Goal: Information Seeking & Learning: Learn about a topic

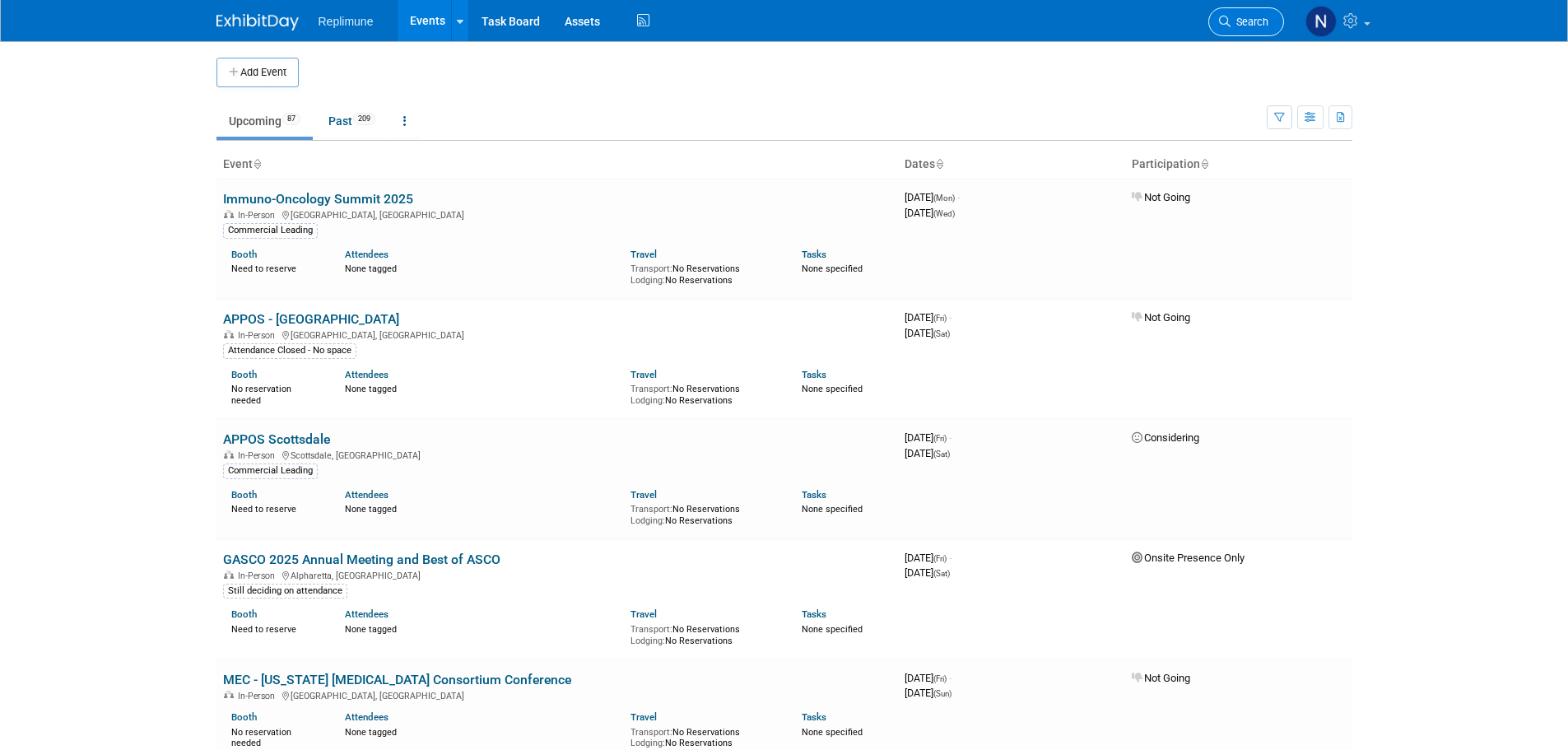
click at [1253, 27] on span "Search" at bounding box center [1250, 22] width 38 height 12
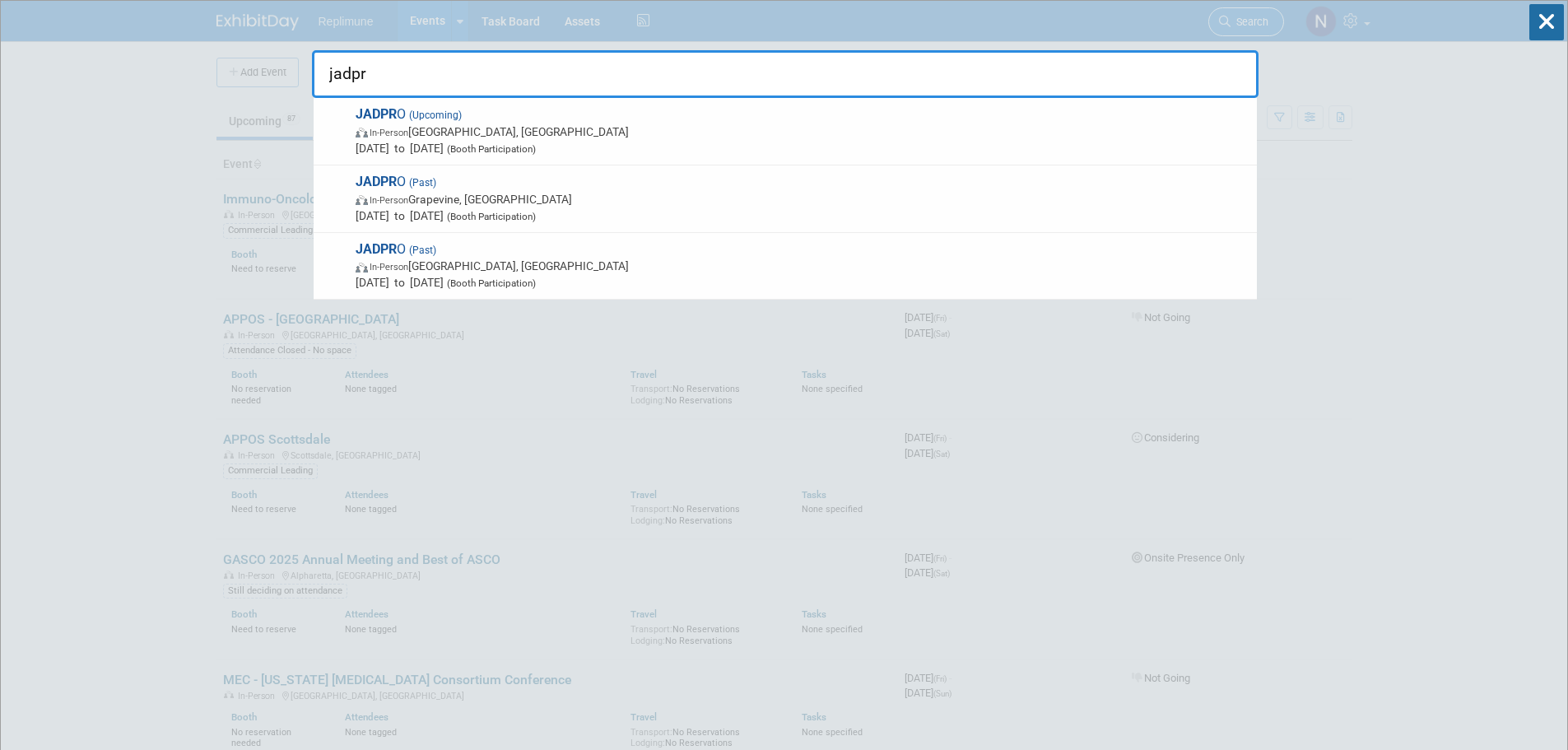
type input "jadpro"
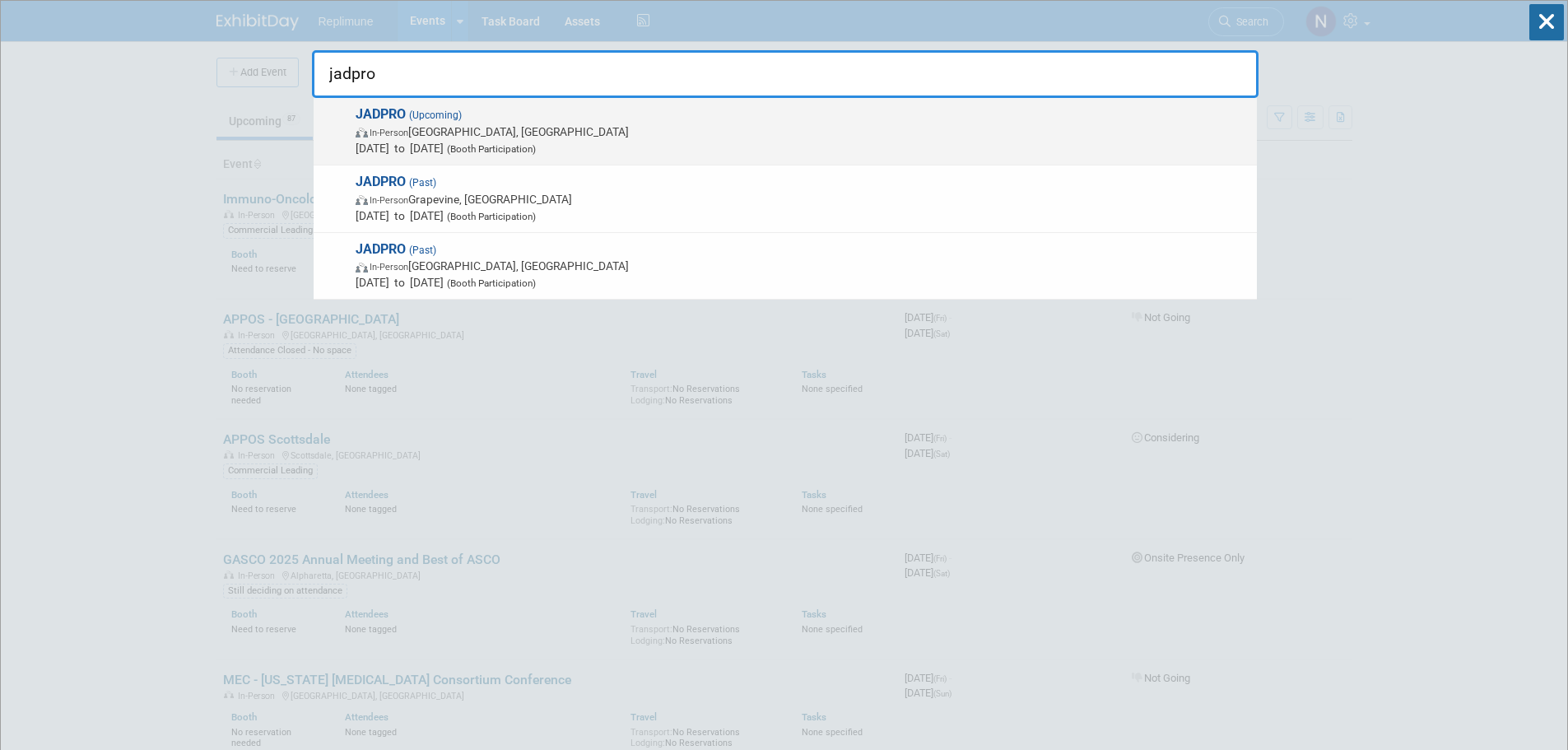
click at [404, 136] on span "In-Person" at bounding box center [388, 133] width 39 height 11
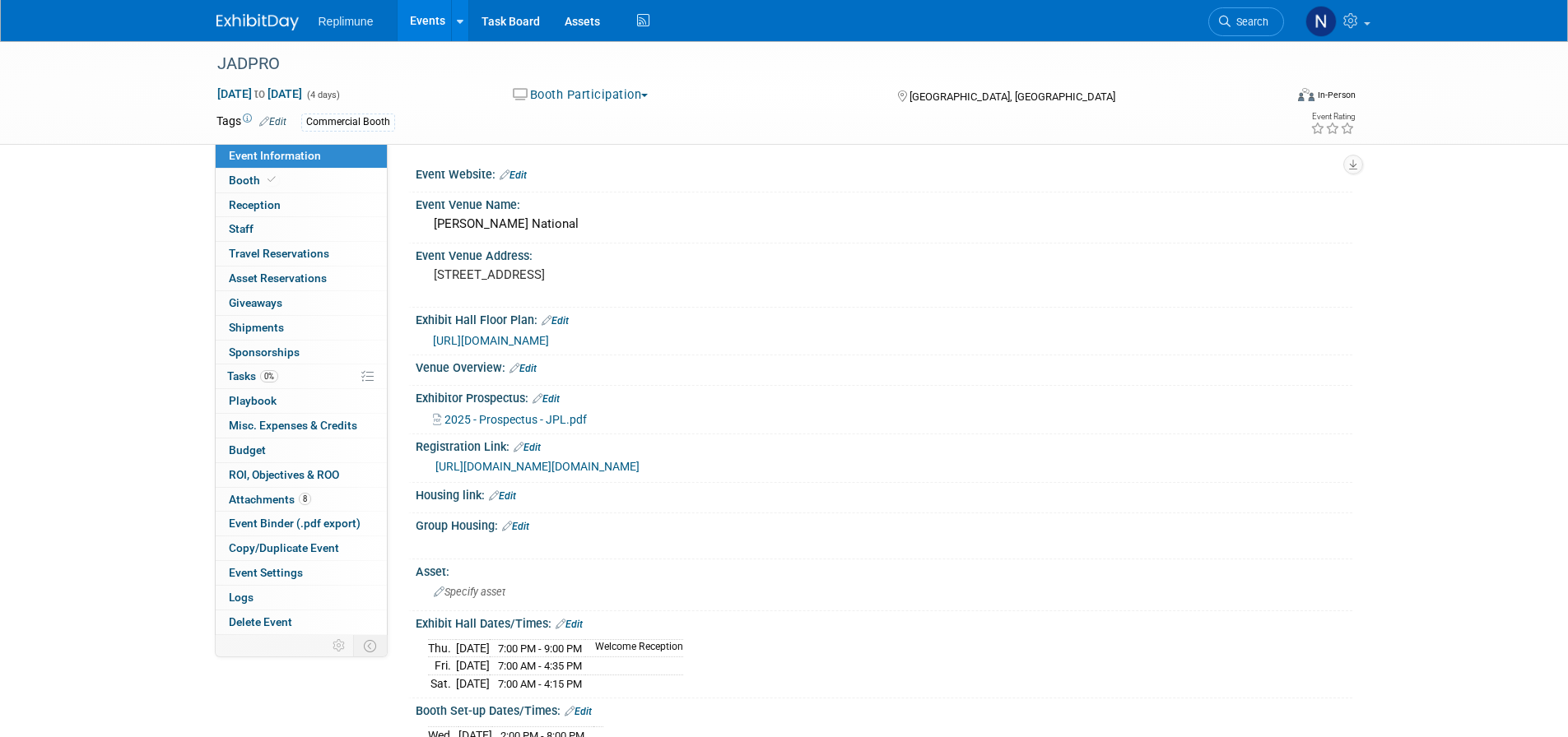
click at [1247, 26] on span "Search" at bounding box center [1250, 22] width 38 height 12
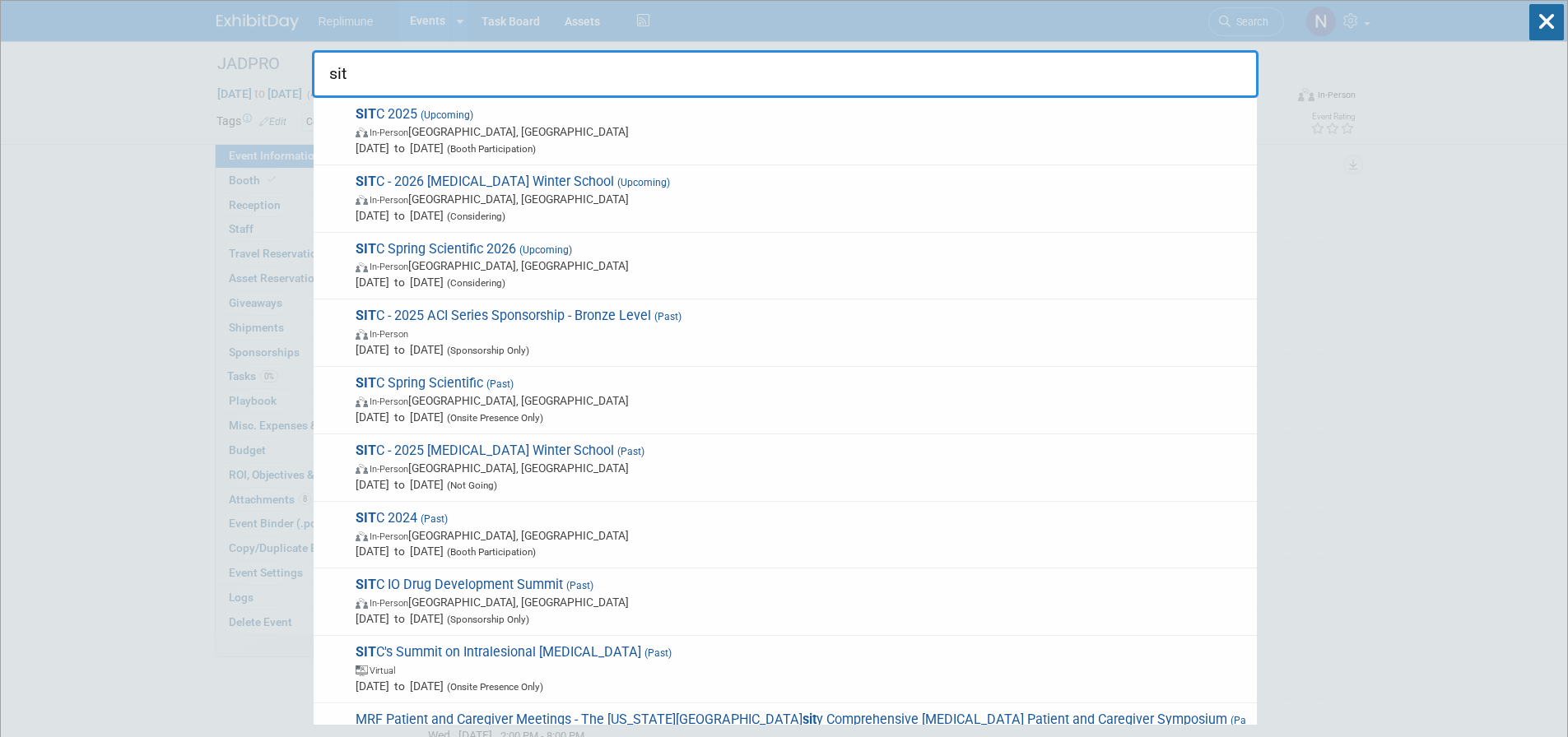
type input "sitc"
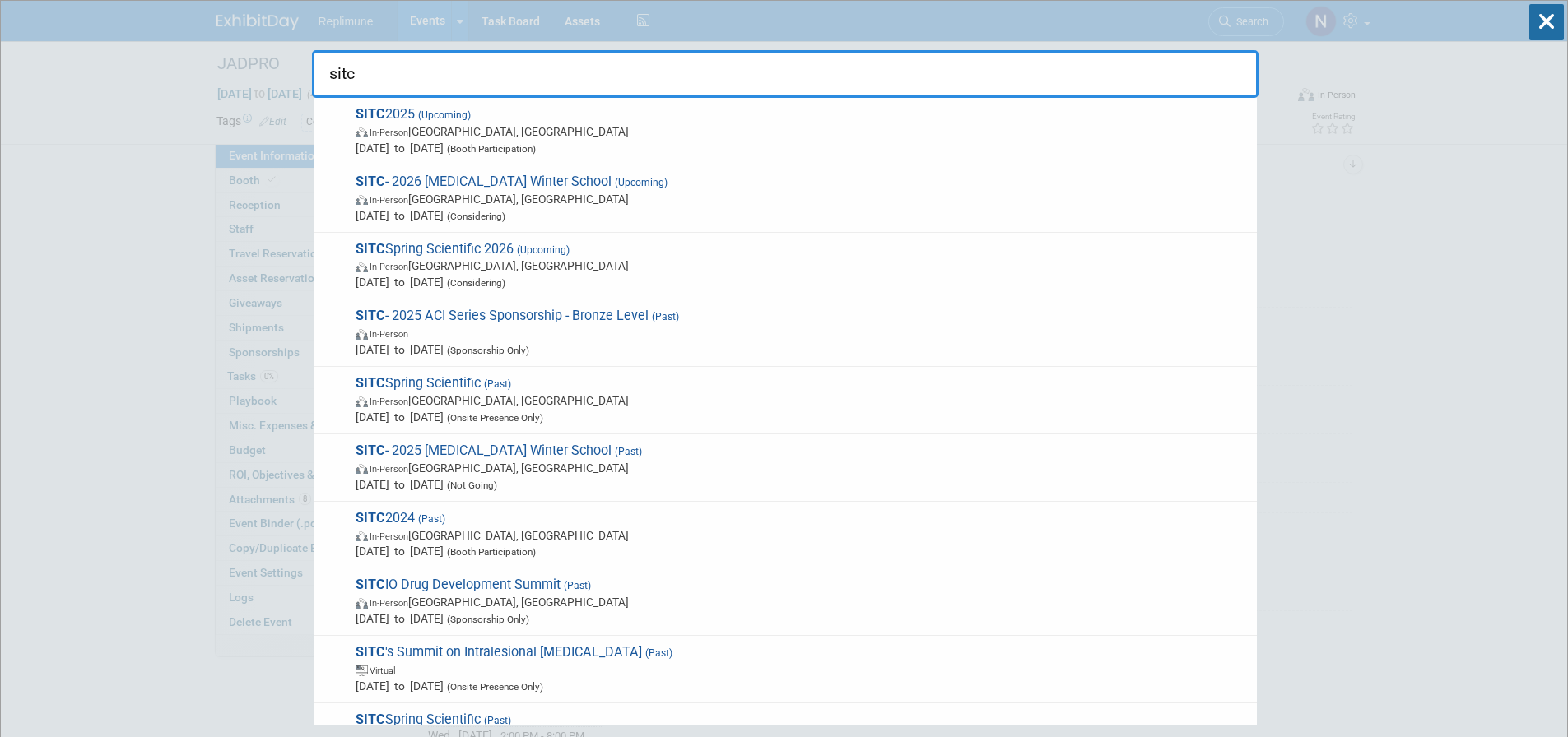
drag, startPoint x: 394, startPoint y: 72, endPoint x: 259, endPoint y: 71, distance: 135.0
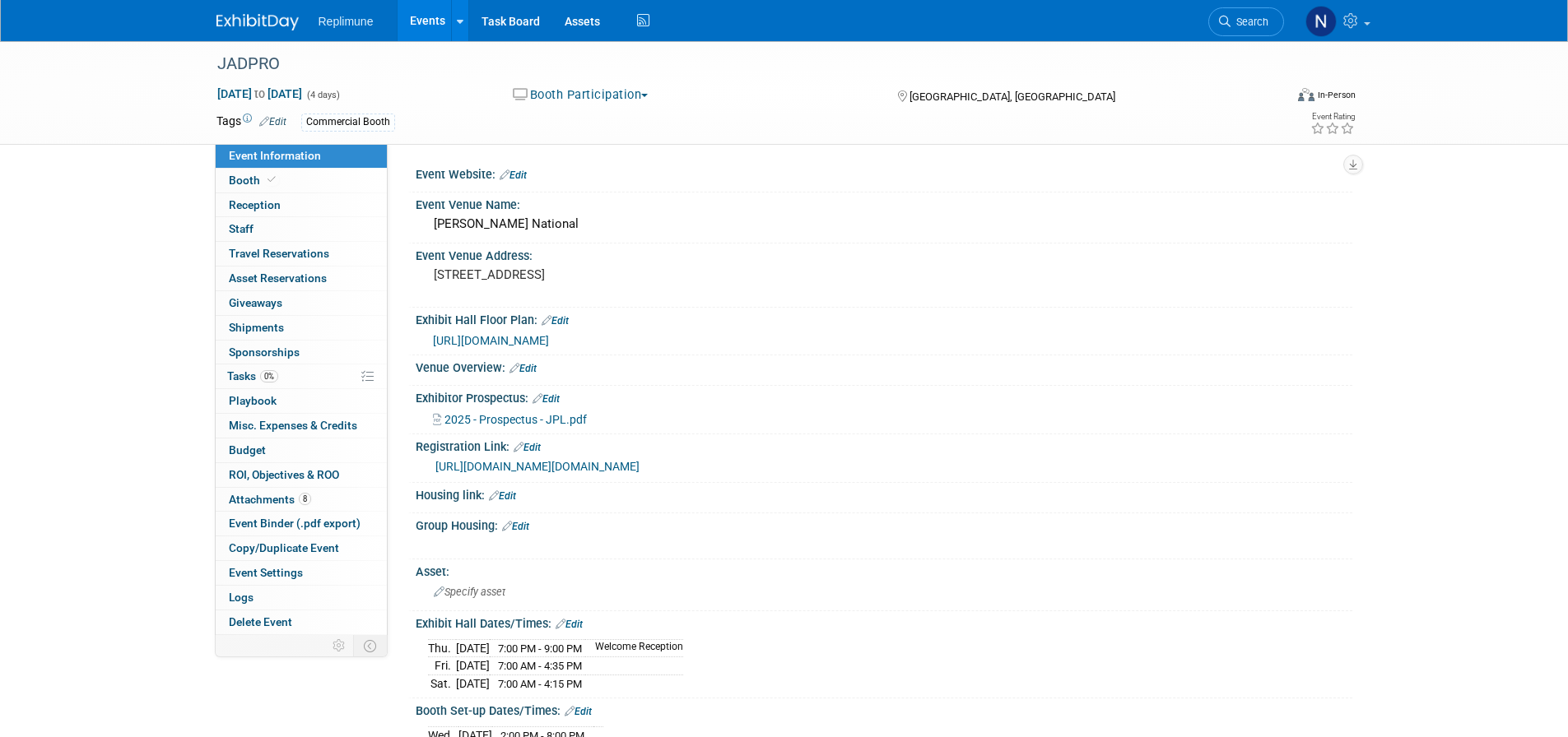
click at [93, 173] on div "JADPRO Oct 23, 2025 to Oct 26, 2025 (4 days) Oct 23, 2025 to Oct 26, 2025 Booth…" at bounding box center [784, 731] width 1568 height 1381
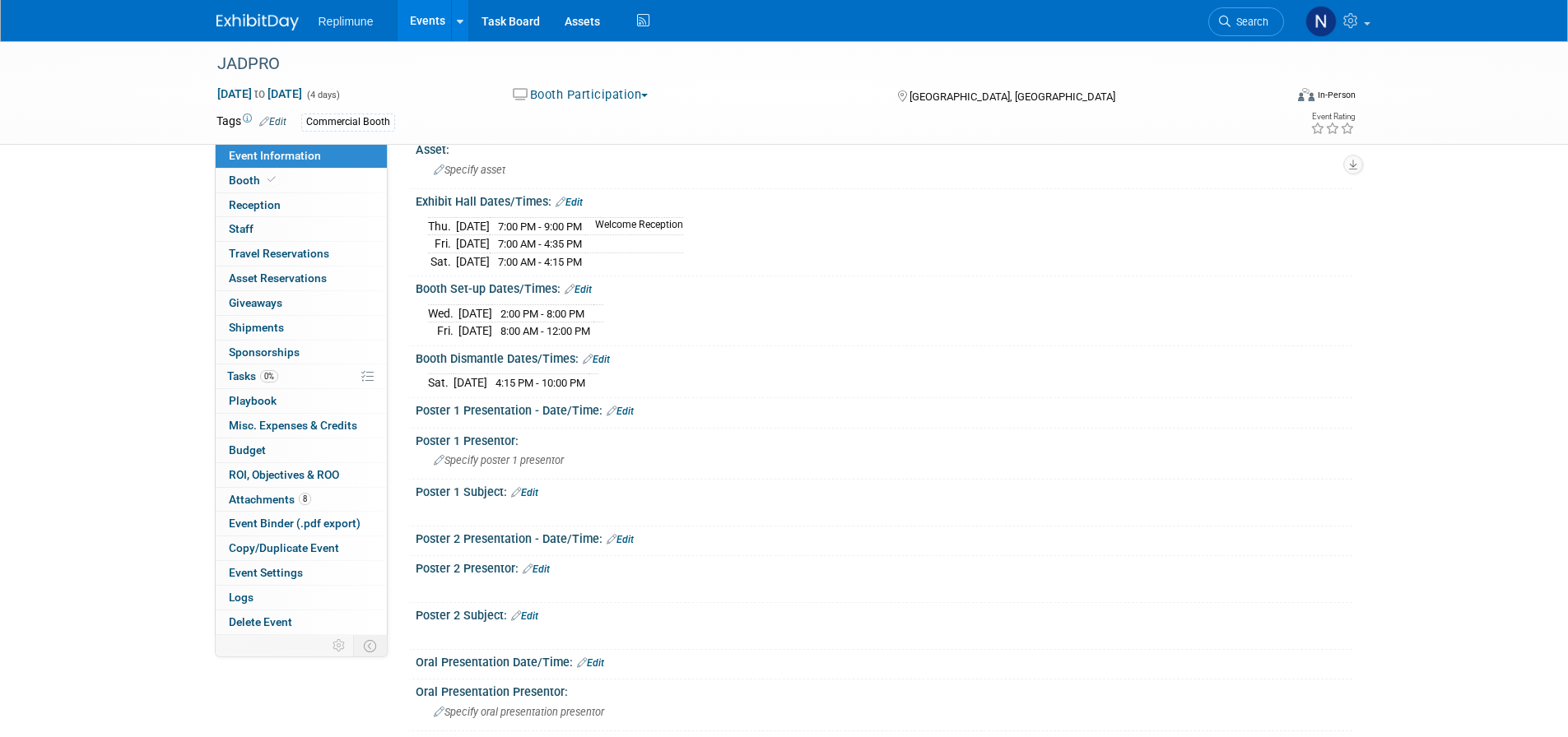
scroll to position [165, 0]
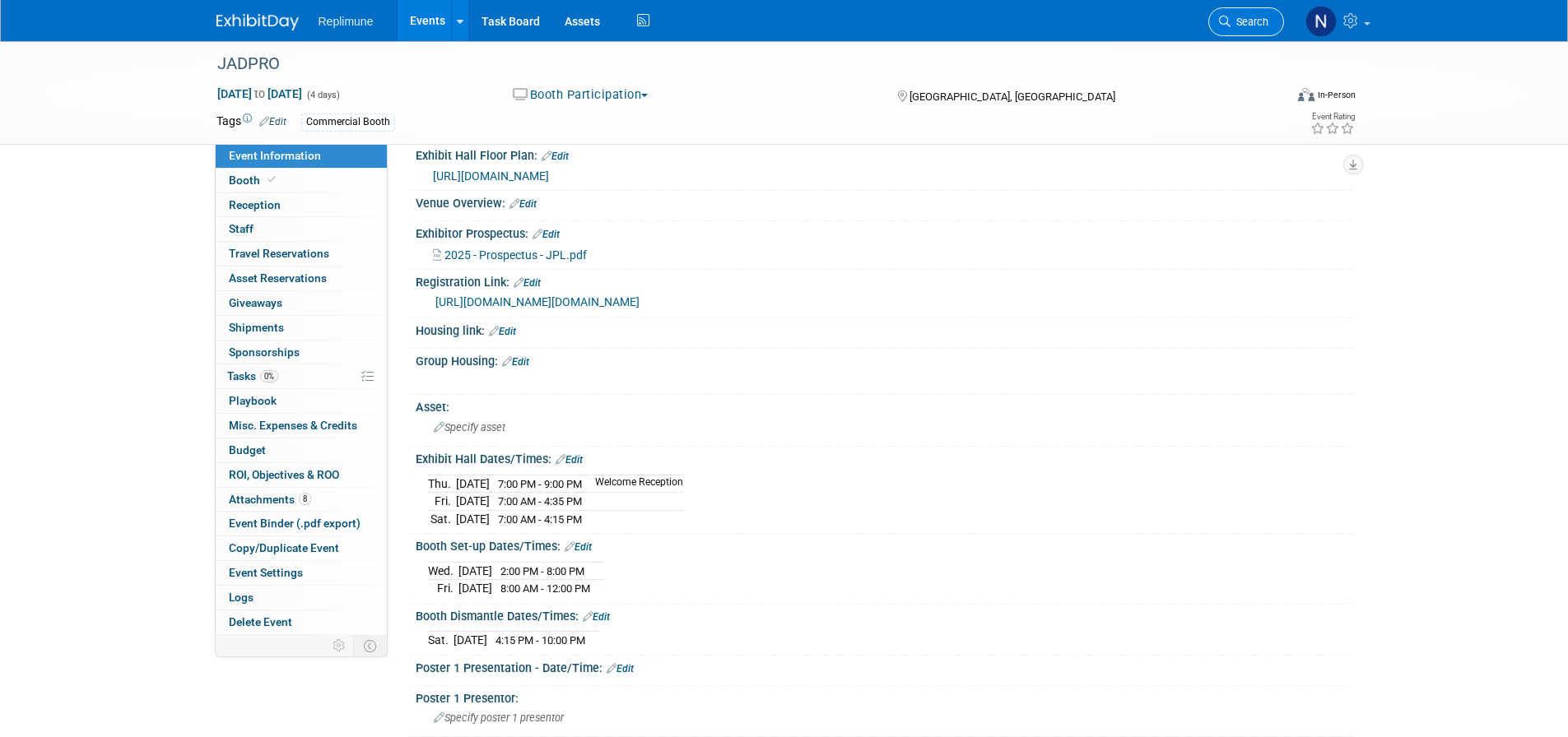
click at [1236, 27] on span "Search" at bounding box center [1250, 22] width 38 height 12
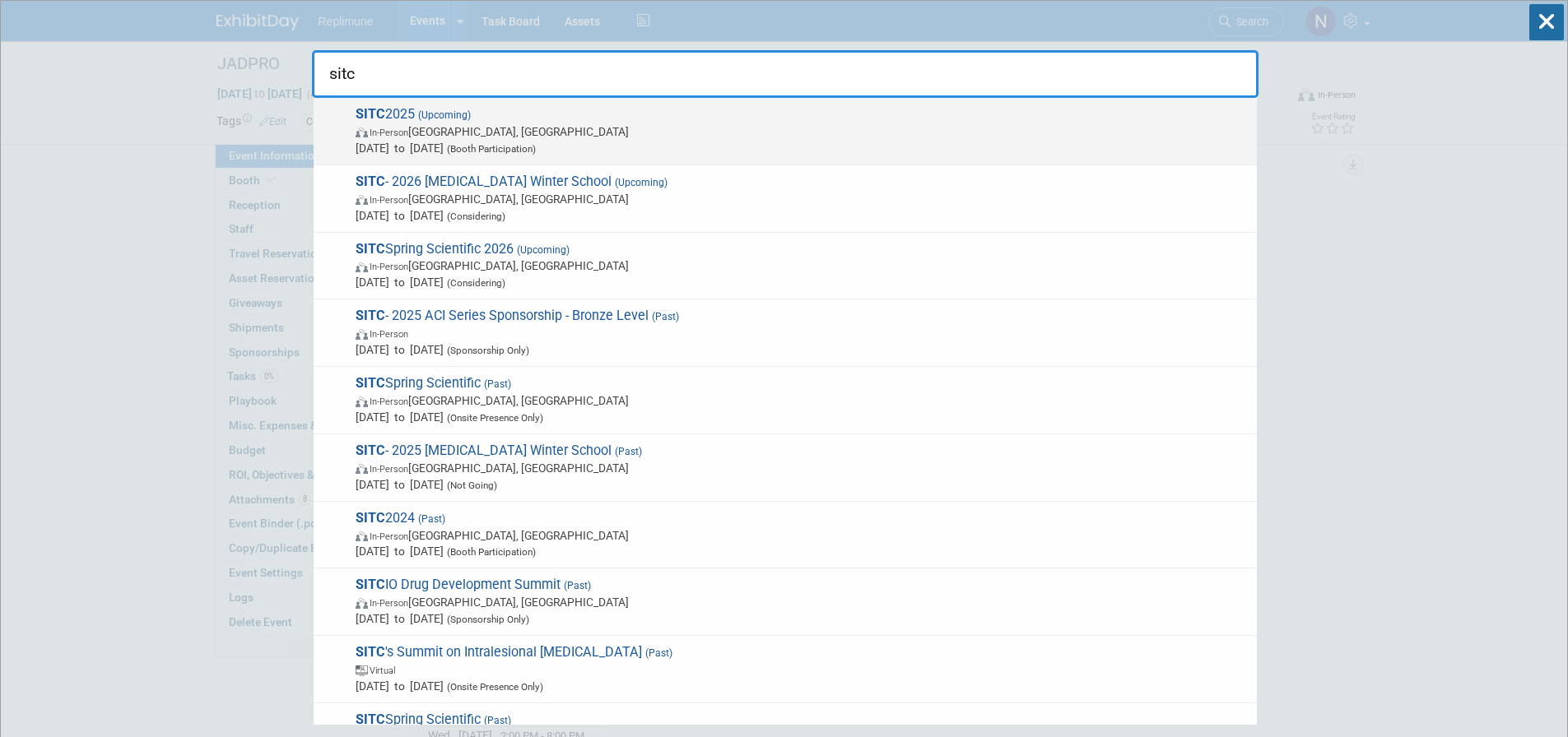
type input "sitc"
click at [423, 118] on span "(Upcoming)" at bounding box center [443, 116] width 56 height 12
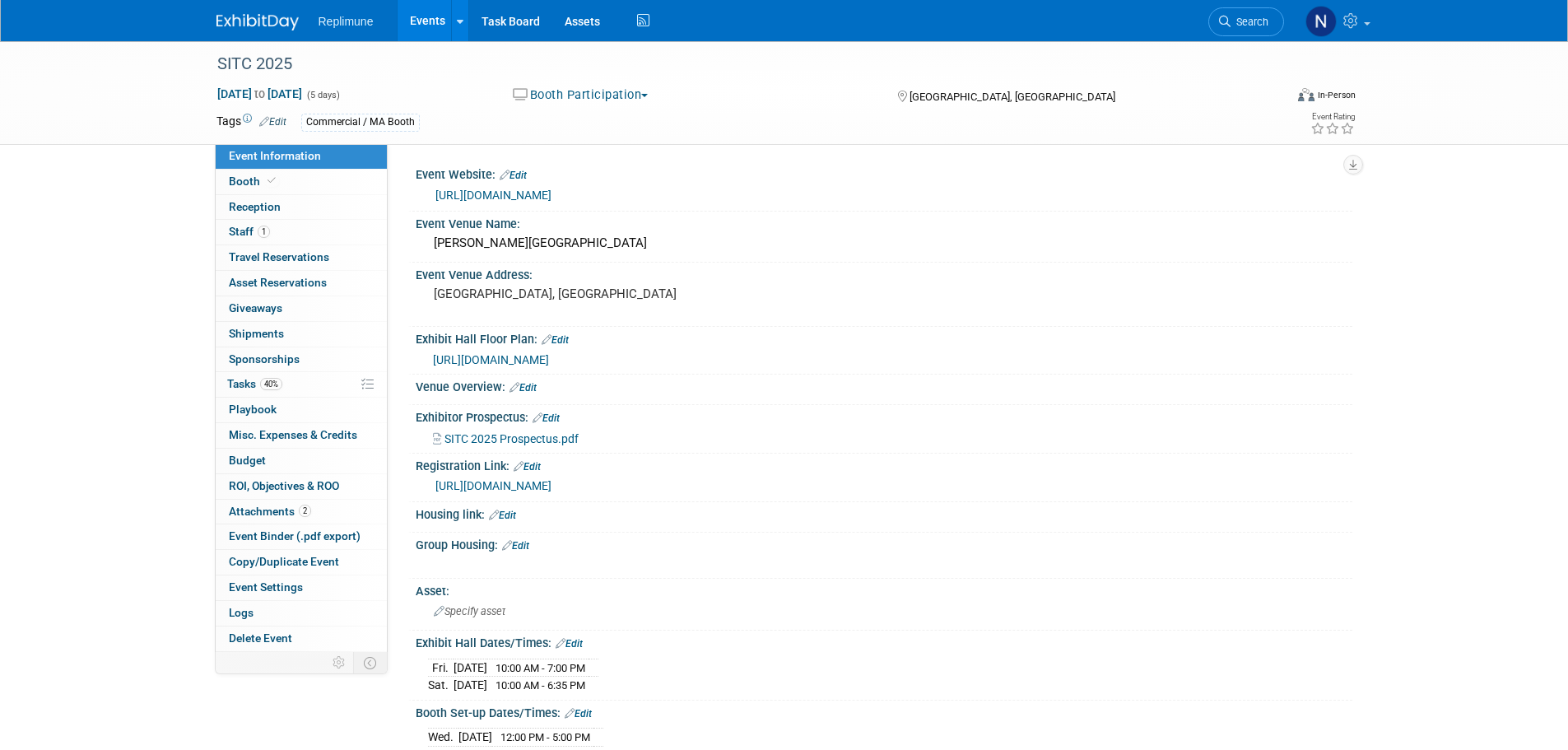
click at [549, 356] on span "[URL][DOMAIN_NAME]" at bounding box center [491, 359] width 116 height 13
click at [1241, 23] on span "Search" at bounding box center [1250, 22] width 38 height 12
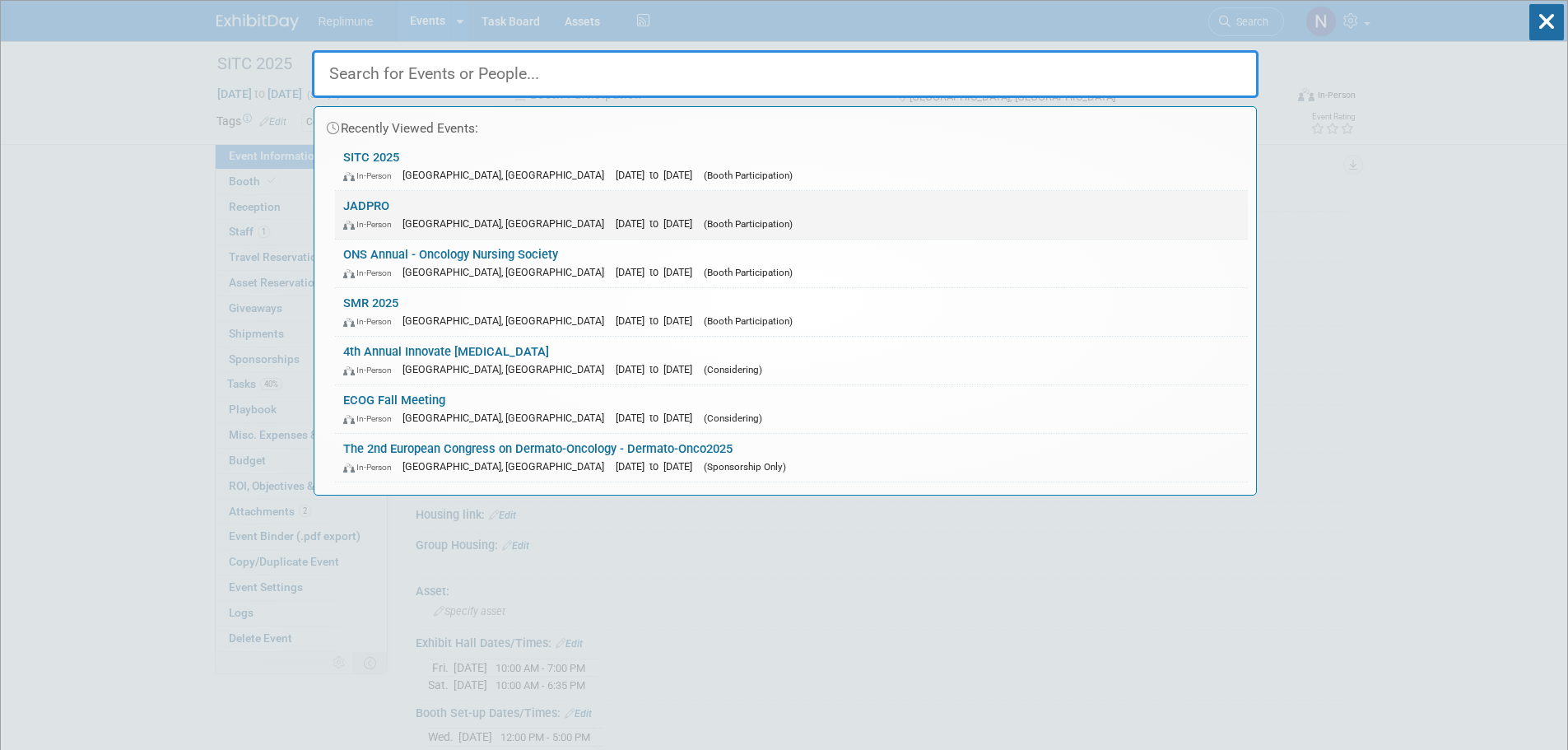
click at [379, 198] on link "JADPRO In-Person [GEOGRAPHIC_DATA], [GEOGRAPHIC_DATA] [DATE] to [DATE] (Booth P…" at bounding box center [791, 214] width 913 height 48
